Goal: Find specific page/section: Find specific page/section

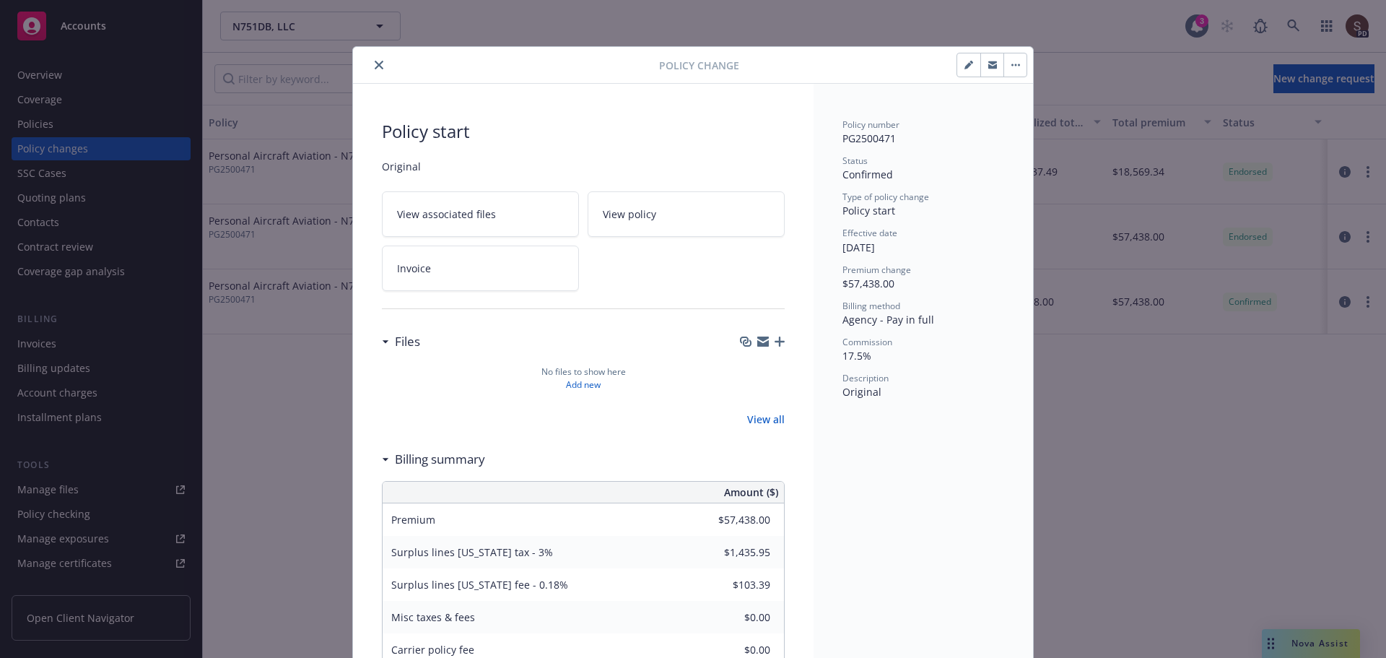
scroll to position [43, 0]
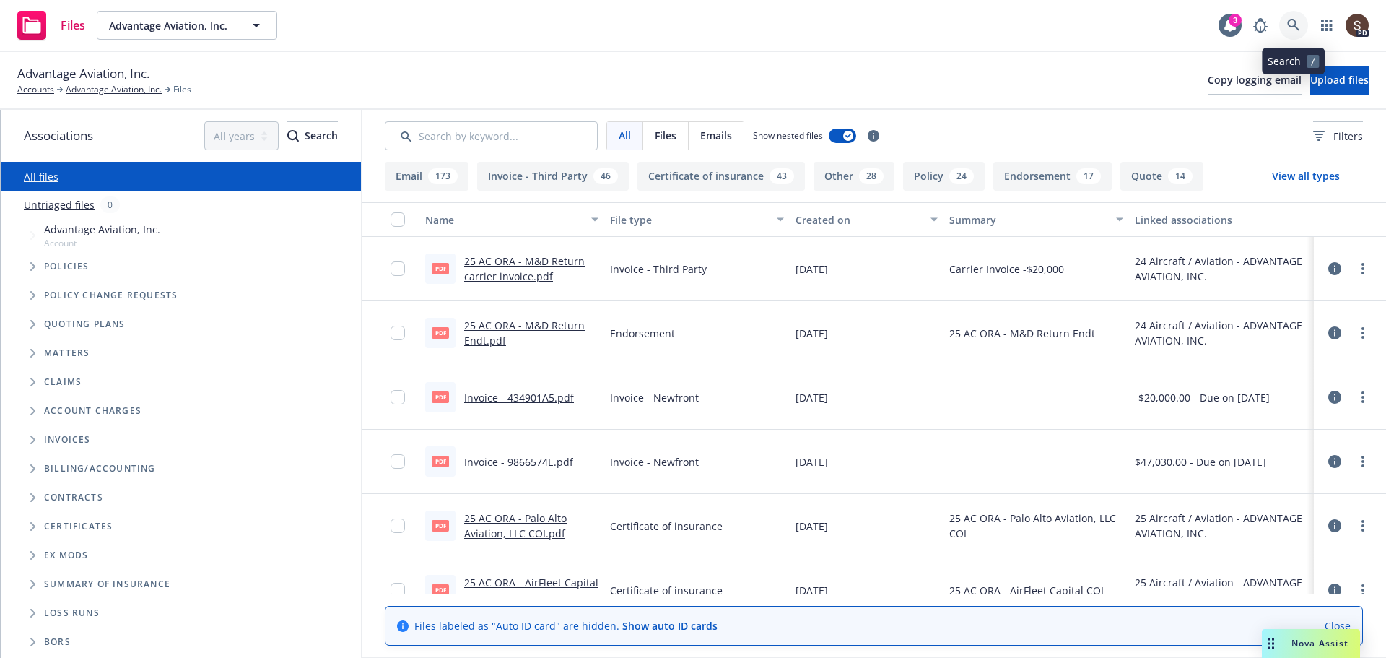
click at [1291, 25] on icon at bounding box center [1293, 25] width 13 height 13
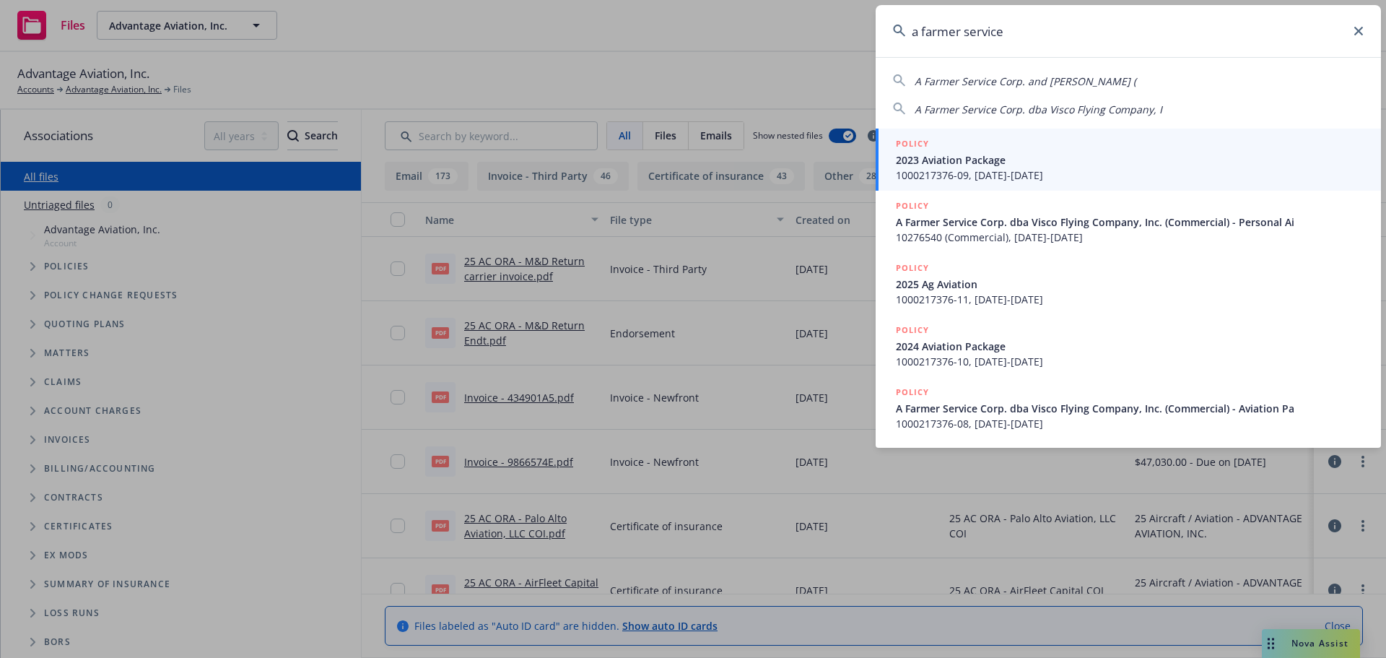
click at [969, 81] on span "A Farmer Service Corp. and [PERSON_NAME] (" at bounding box center [1026, 81] width 222 height 14
type input "A Farmer Service Corp. and [PERSON_NAME] ("
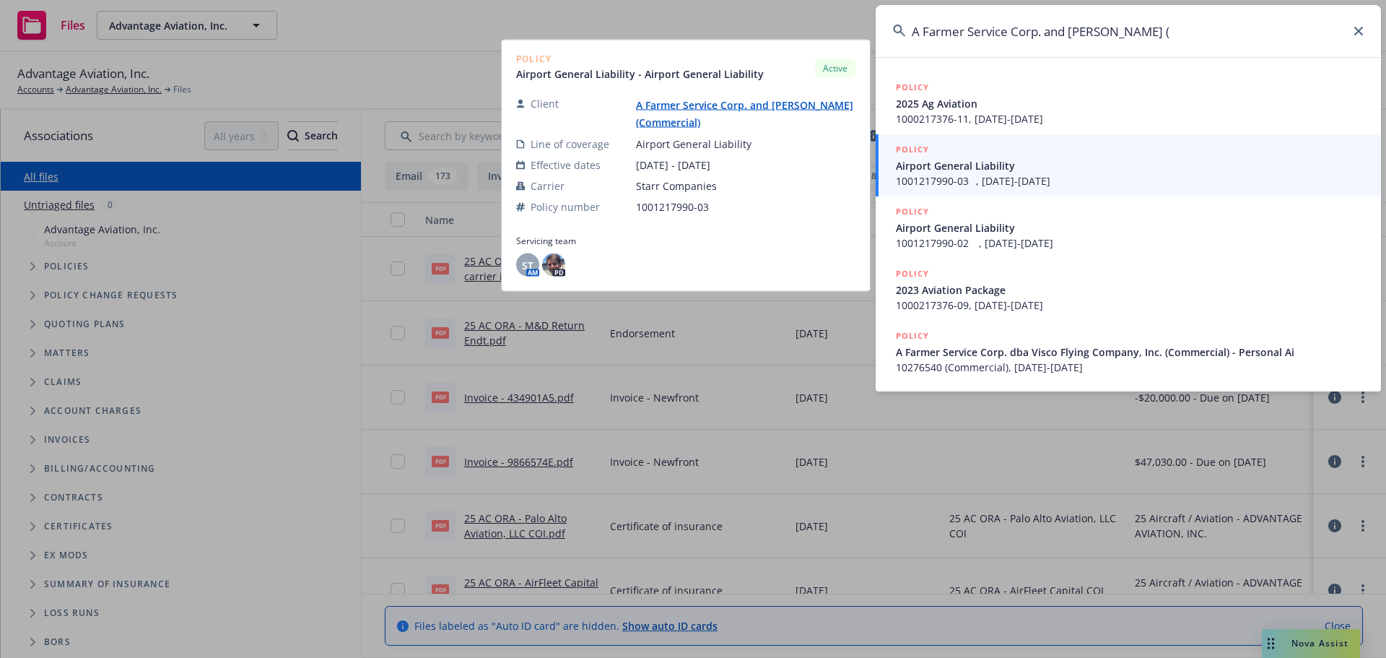
click at [989, 176] on span "1001217990-03⠀, [DATE]-[DATE]" at bounding box center [1130, 180] width 468 height 15
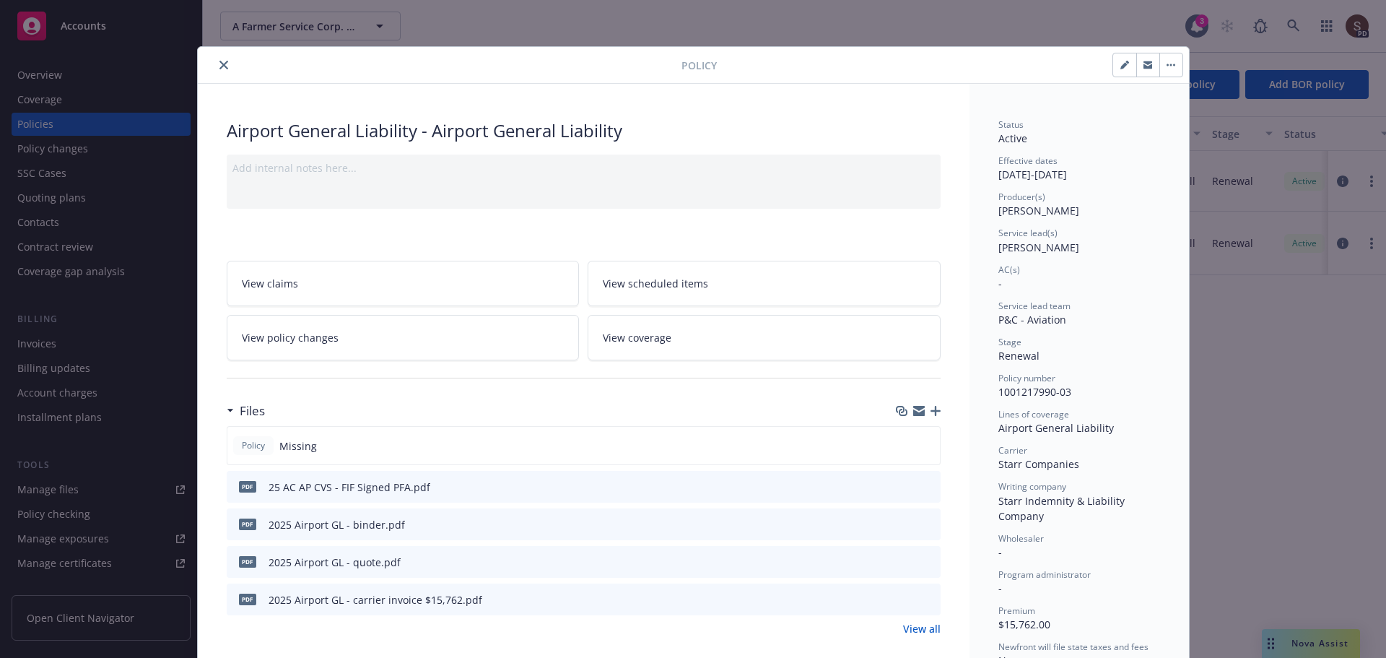
click at [220, 62] on icon "close" at bounding box center [223, 65] width 9 height 9
